Goal: Task Accomplishment & Management: Manage account settings

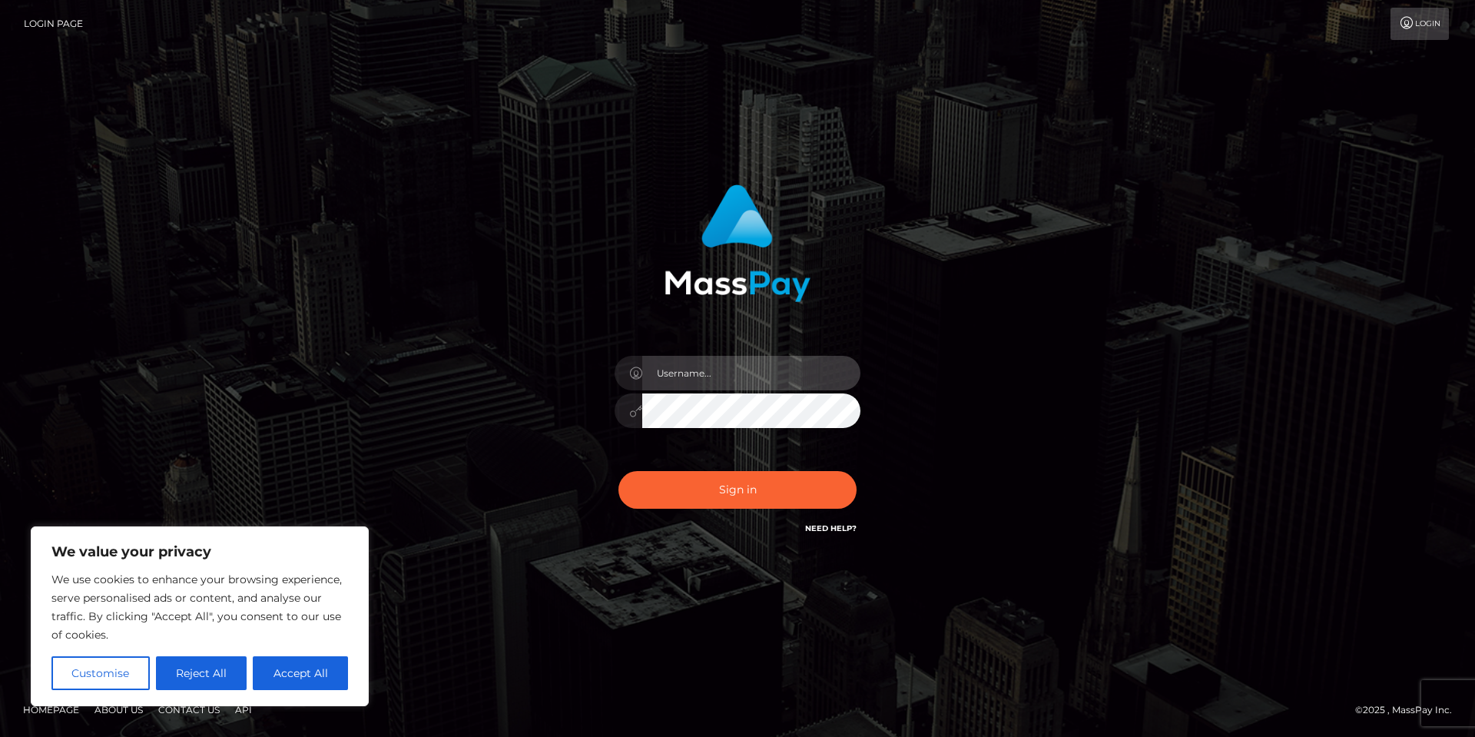
click at [718, 382] on input "text" at bounding box center [751, 373] width 218 height 35
click at [728, 371] on input "text" at bounding box center [751, 373] width 218 height 35
click at [323, 682] on button "Accept All" at bounding box center [300, 673] width 95 height 34
checkbox input "true"
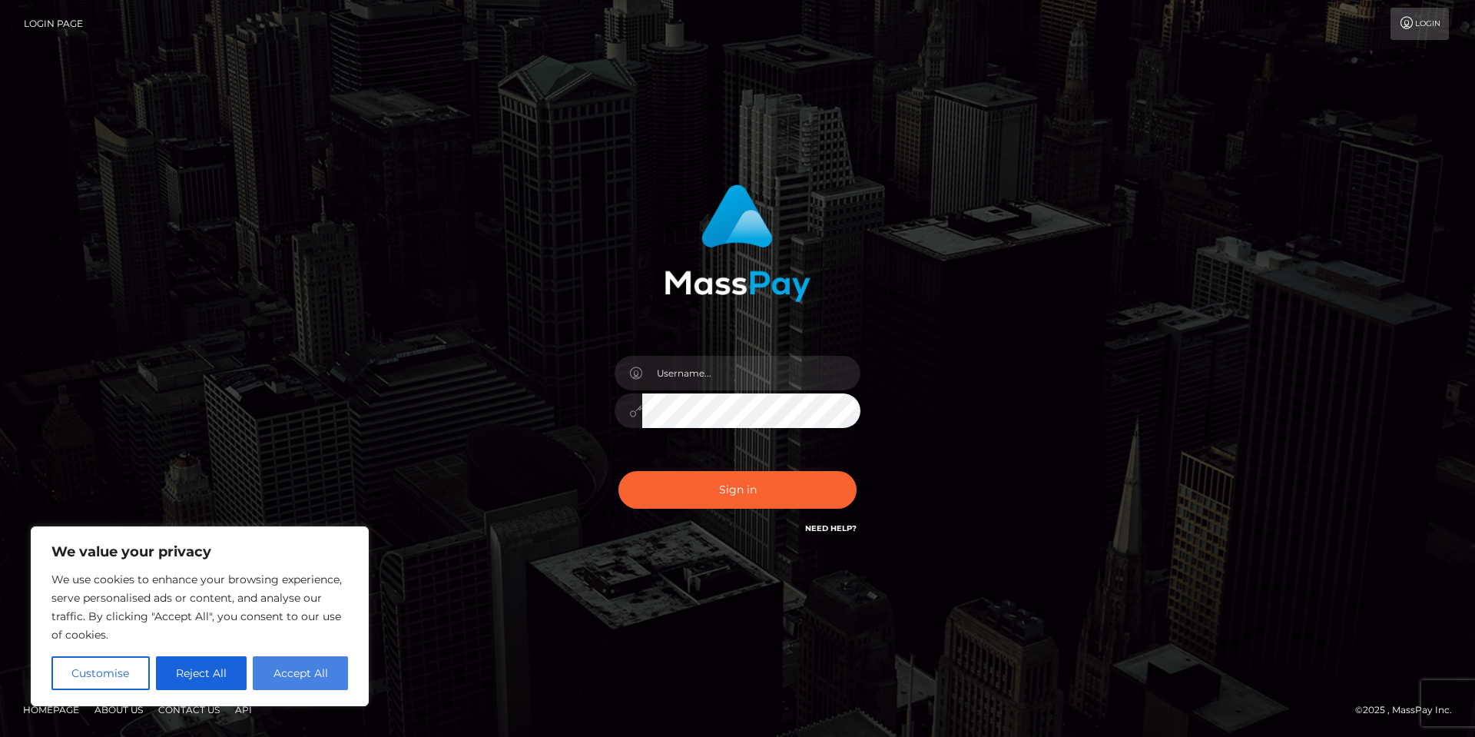
checkbox input "true"
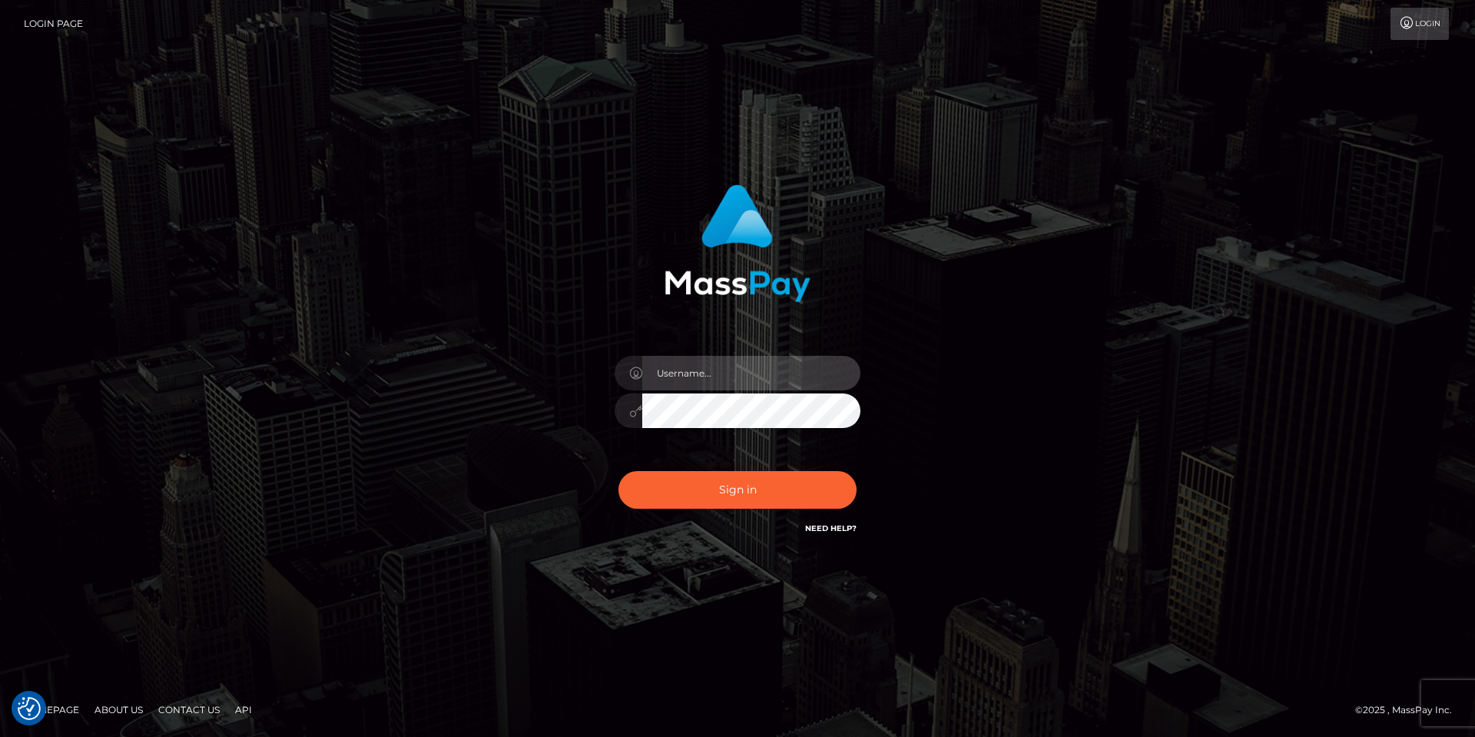
click at [717, 365] on input "text" at bounding box center [751, 373] width 218 height 35
type input "prettysailorkitten"
click at [618, 471] on button "Sign in" at bounding box center [737, 490] width 238 height 38
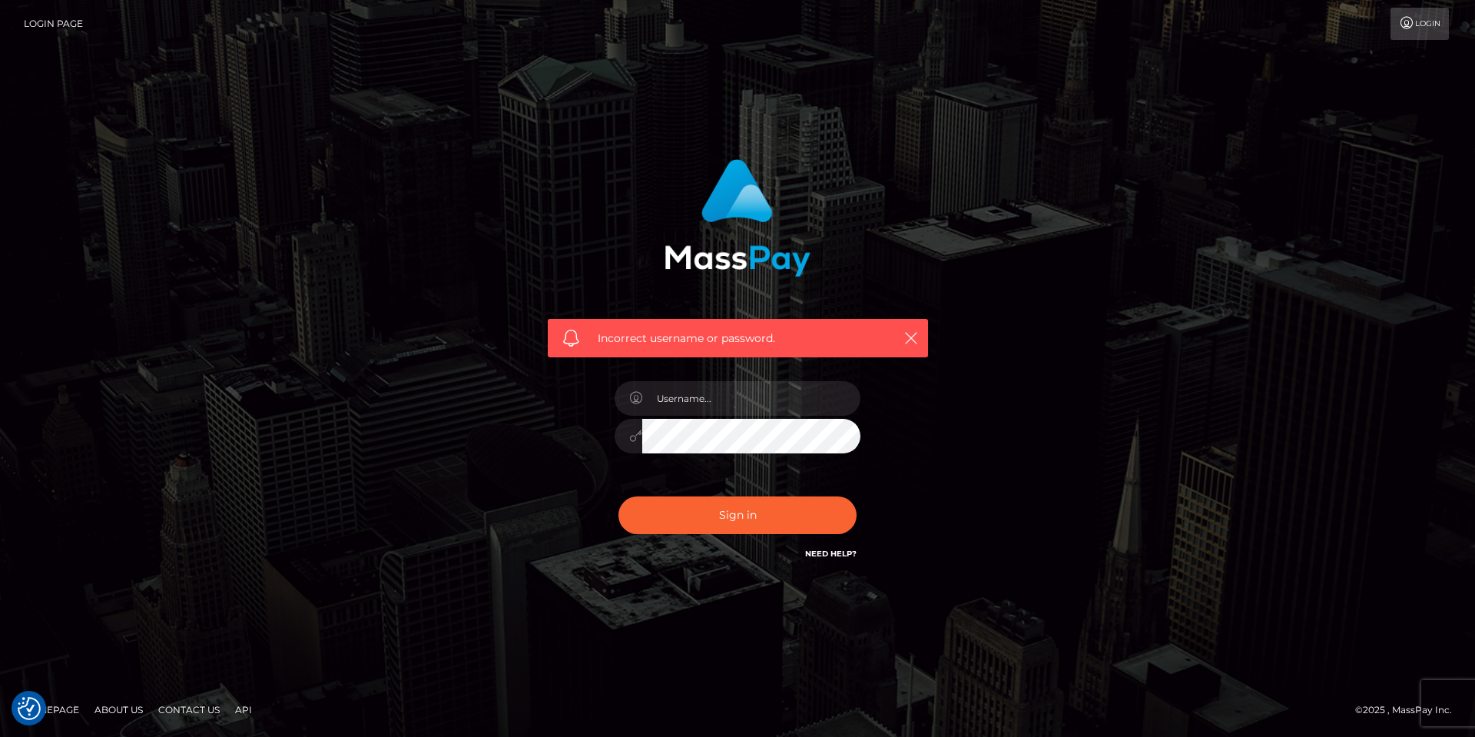
click at [1424, 31] on link "Login" at bounding box center [1420, 24] width 58 height 32
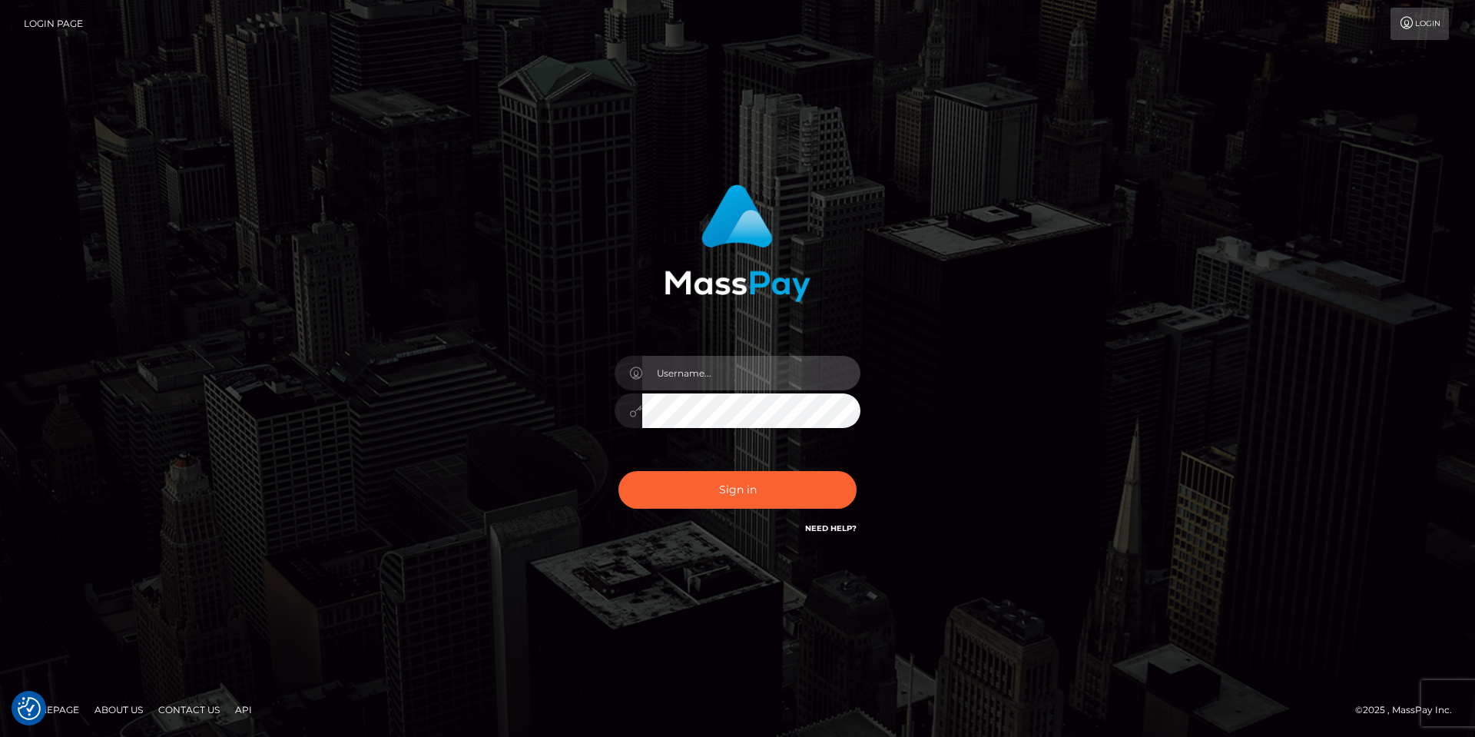
click at [706, 373] on input "text" at bounding box center [751, 373] width 218 height 35
